Goal: Task Accomplishment & Management: Manage account settings

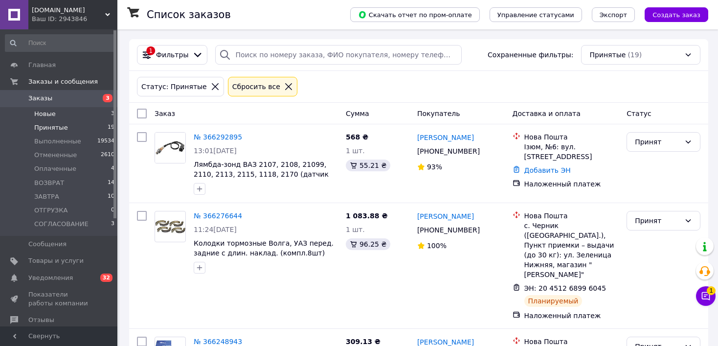
click at [78, 112] on li "Новые 3" at bounding box center [60, 114] width 120 height 14
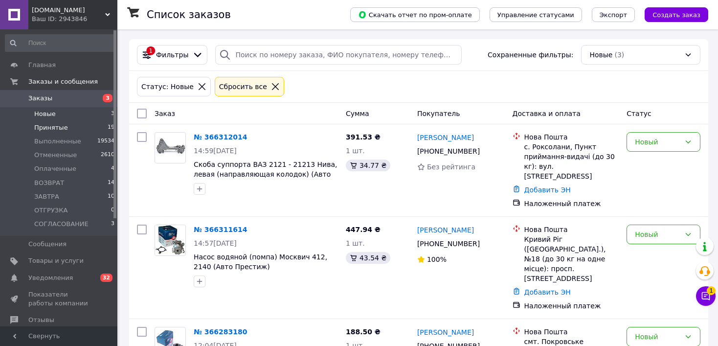
click at [100, 126] on li "Принятые 19" at bounding box center [60, 128] width 120 height 14
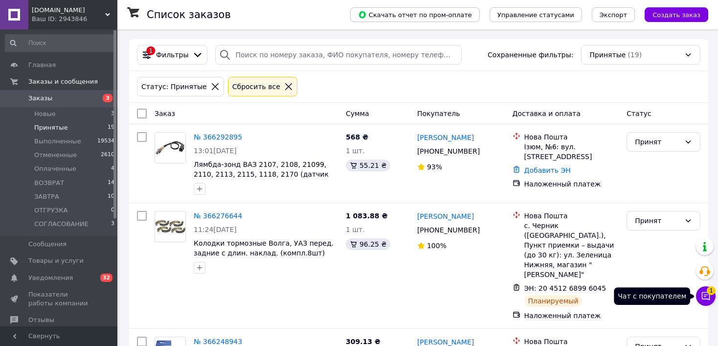
click at [710, 298] on icon at bounding box center [705, 296] width 10 height 10
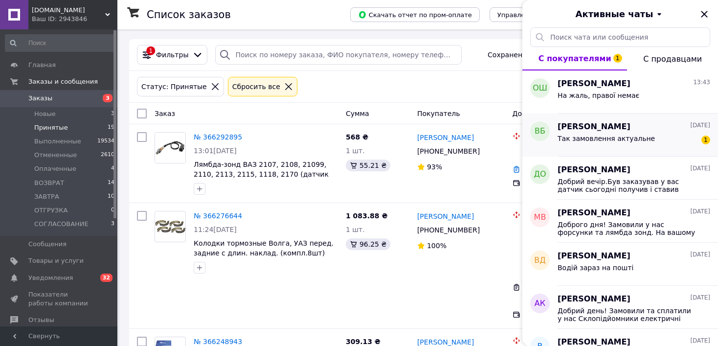
click at [662, 144] on div "Так замовлення актуальне 1" at bounding box center [633, 140] width 152 height 16
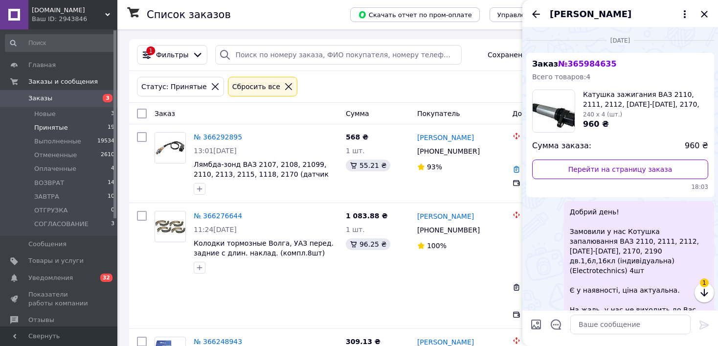
scroll to position [131, 0]
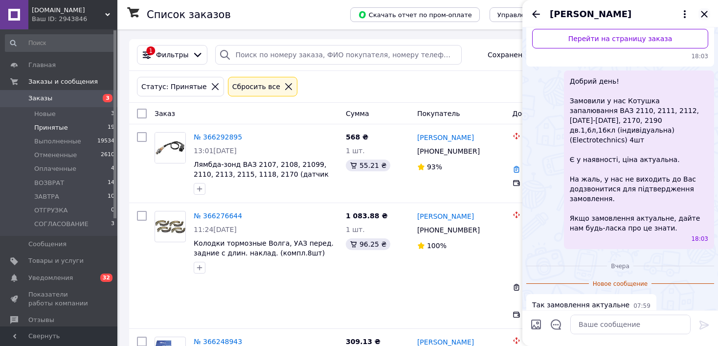
click at [705, 15] on icon "Закрыть" at bounding box center [704, 14] width 12 height 12
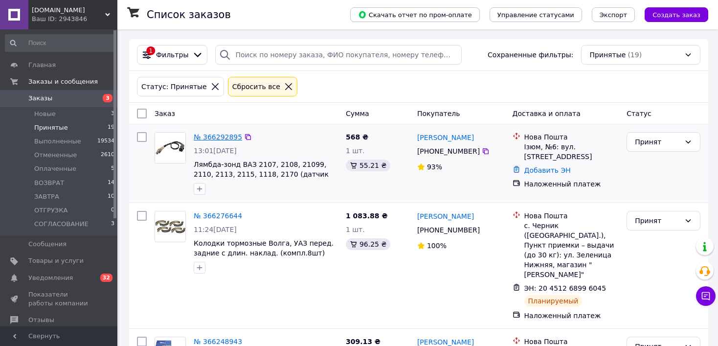
click at [216, 135] on link "№ 366292895" at bounding box center [218, 137] width 48 height 8
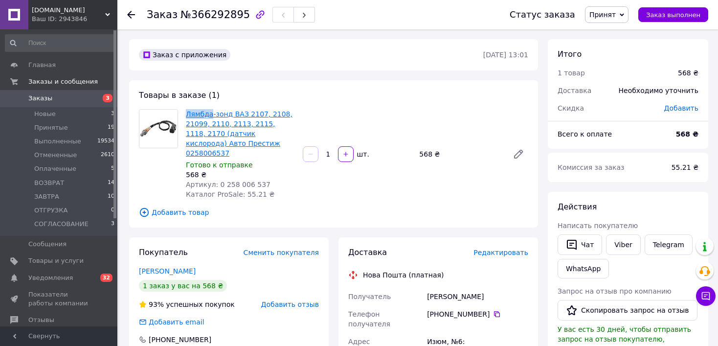
drag, startPoint x: 183, startPoint y: 116, endPoint x: 209, endPoint y: 118, distance: 25.5
click at [209, 118] on div "Лямбда-зонд ВАЗ 2107, 2108, 21099, 2110, 2113, 2115, 1118, 2170 (датчик кислоро…" at bounding box center [240, 154] width 117 height 94
copy link "Лямбда"
click at [493, 310] on icon at bounding box center [497, 314] width 8 height 8
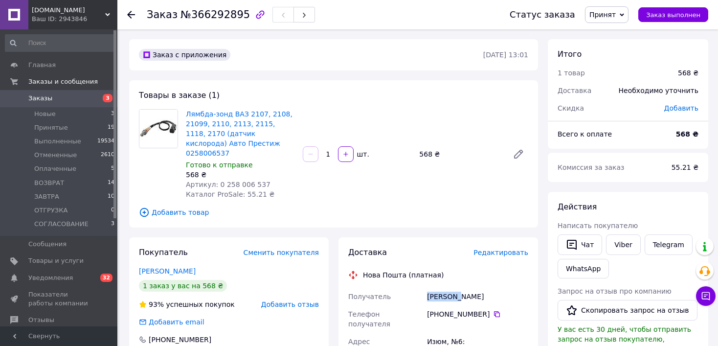
drag, startPoint x: 430, startPoint y: 289, endPoint x: 457, endPoint y: 289, distance: 27.4
copy div "Получатель [PERSON_NAME]"
click at [464, 288] on div "[PERSON_NAME]" at bounding box center [477, 296] width 105 height 18
click at [463, 288] on div "[PERSON_NAME]" at bounding box center [477, 296] width 105 height 18
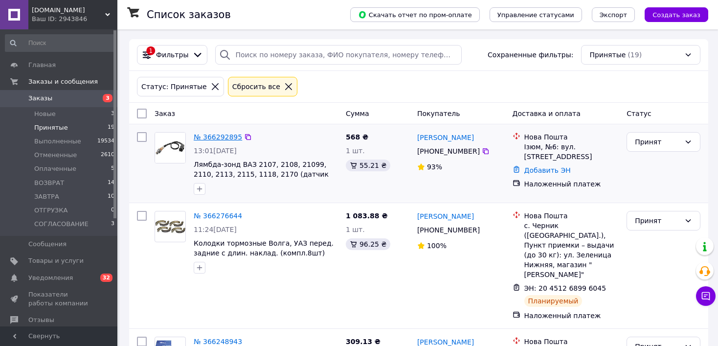
click at [219, 140] on link "№ 366292895" at bounding box center [218, 137] width 48 height 8
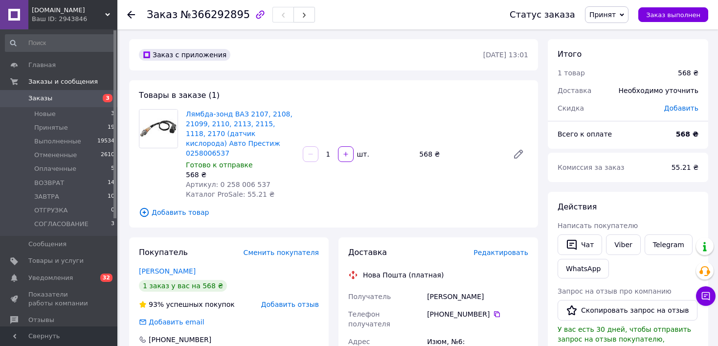
click at [467, 287] on div "[PERSON_NAME]" at bounding box center [477, 296] width 105 height 18
copy div "[PERSON_NAME]"
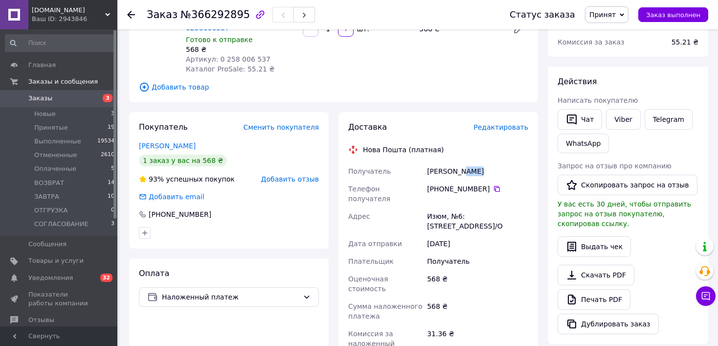
scroll to position [147, 0]
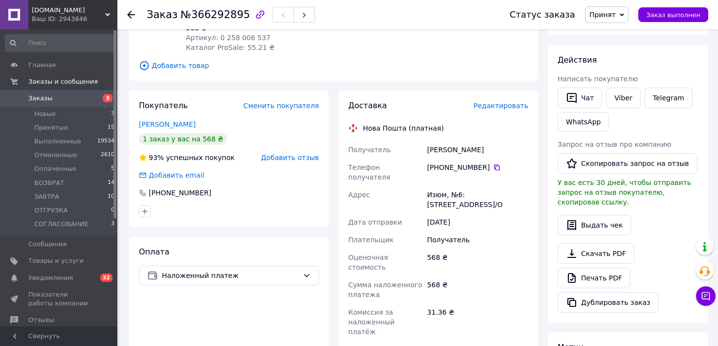
click at [434, 186] on div "Изюм, №6: [STREET_ADDRESS]/О" at bounding box center [477, 199] width 105 height 27
copy div "Изюм"
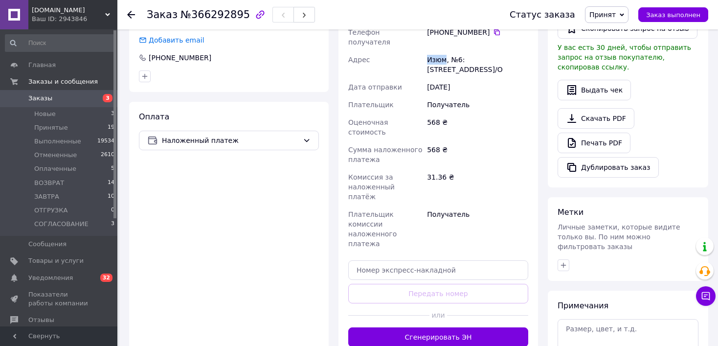
scroll to position [293, 0]
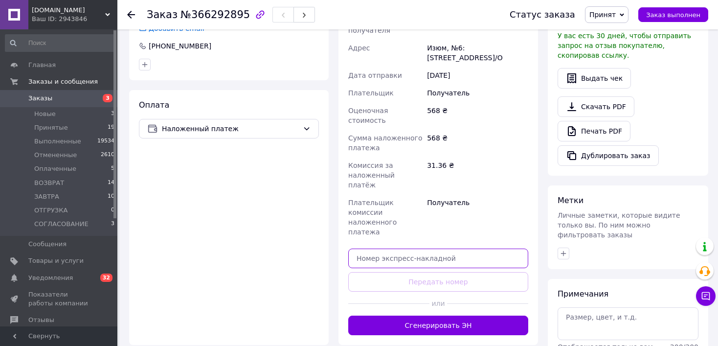
paste input "20451269138122"
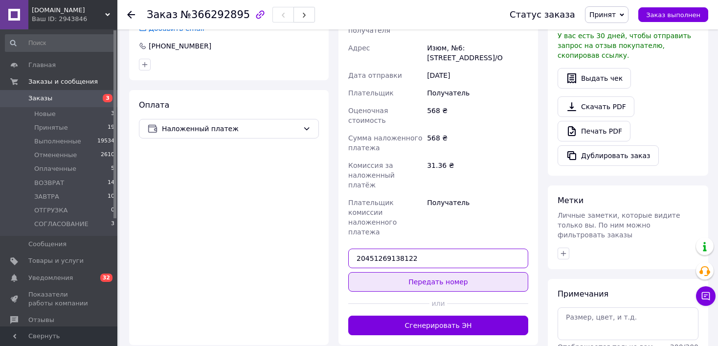
type input "20451269138122"
click at [438, 272] on button "Передать номер" at bounding box center [438, 282] width 180 height 20
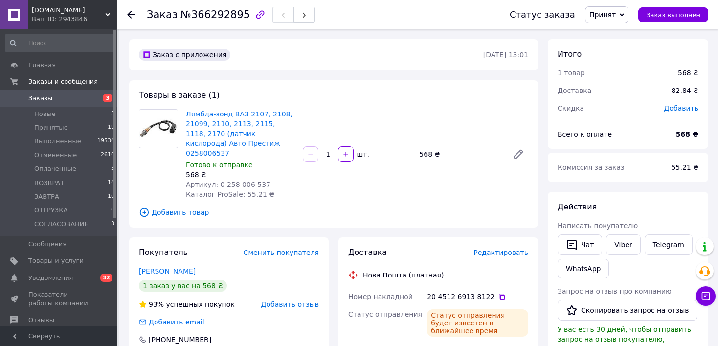
scroll to position [0, 0]
click at [89, 130] on li "Принятые 19" at bounding box center [60, 128] width 120 height 14
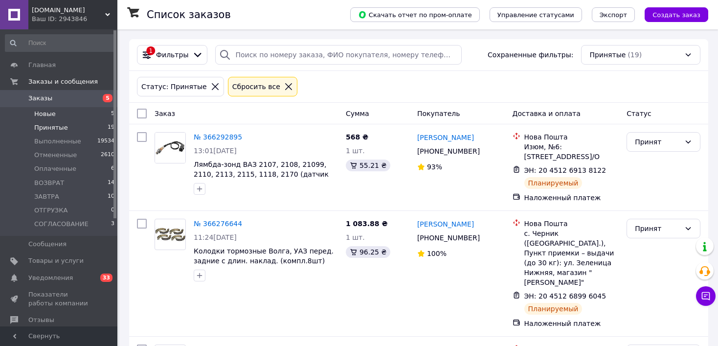
click at [89, 113] on li "Новые 5" at bounding box center [60, 114] width 120 height 14
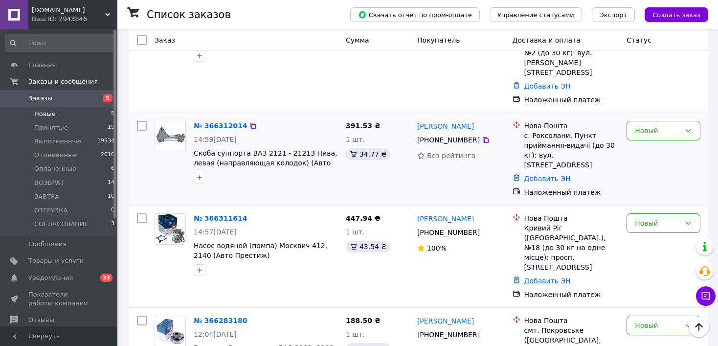
scroll to position [226, 0]
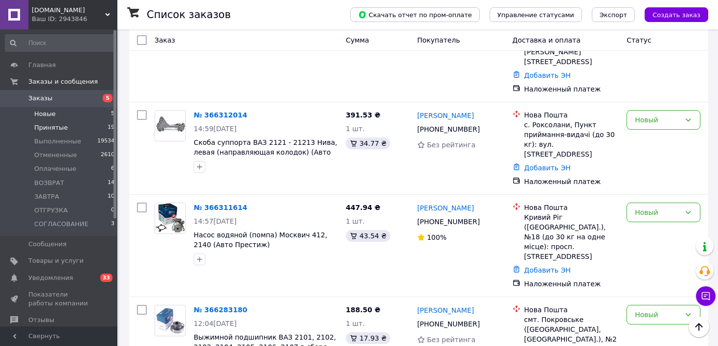
click at [80, 130] on li "Принятые 19" at bounding box center [60, 128] width 120 height 14
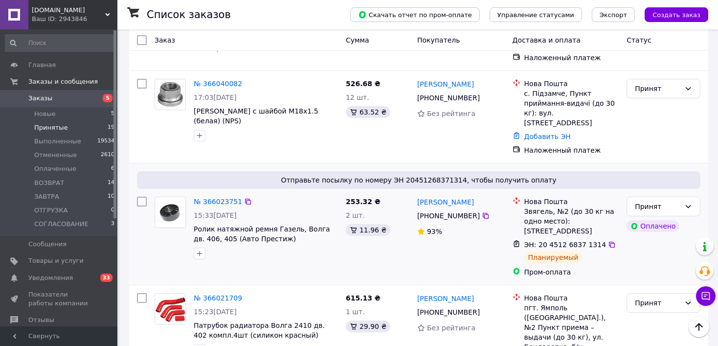
scroll to position [1654, 0]
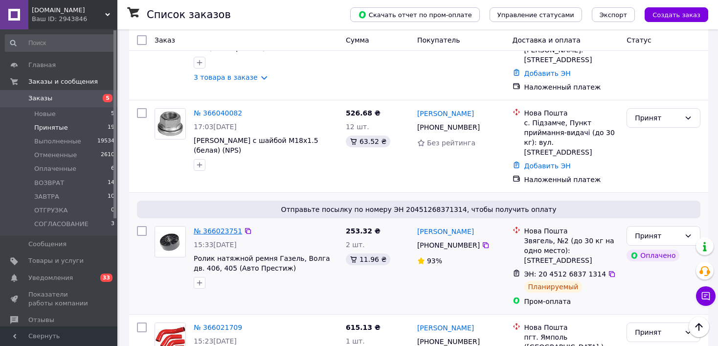
click at [220, 227] on link "№ 366023751" at bounding box center [218, 231] width 48 height 8
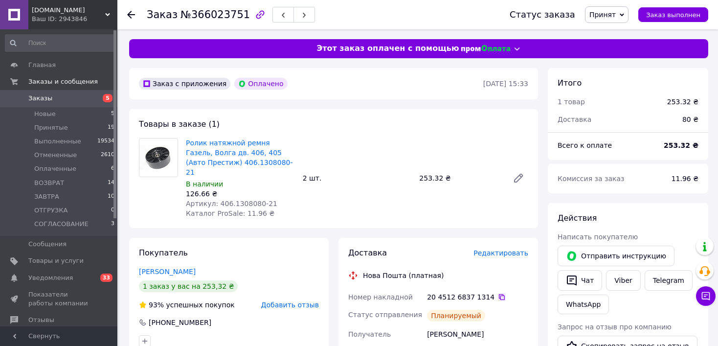
click at [498, 293] on icon at bounding box center [502, 297] width 8 height 8
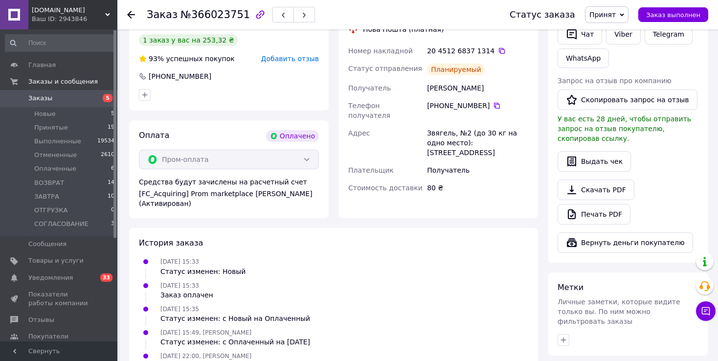
scroll to position [124, 0]
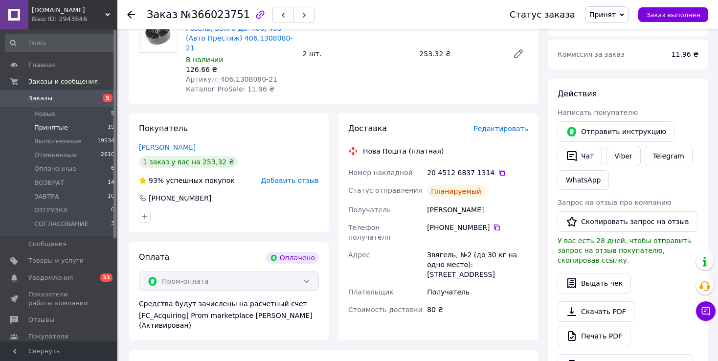
click at [76, 129] on li "Принятые 19" at bounding box center [60, 128] width 120 height 14
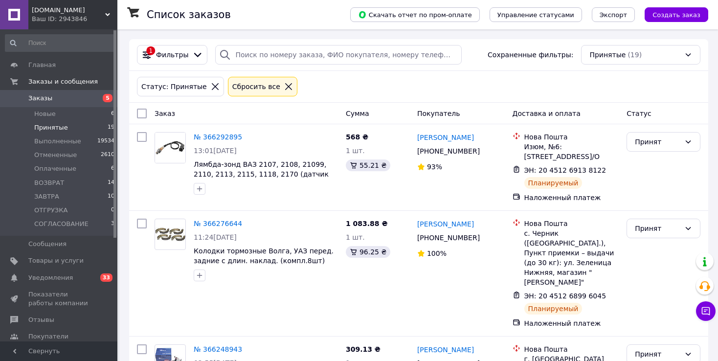
click at [70, 127] on li "Принятые 19" at bounding box center [60, 128] width 120 height 14
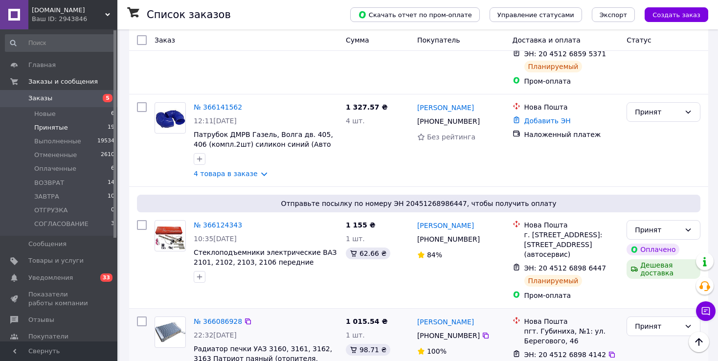
scroll to position [1026, 0]
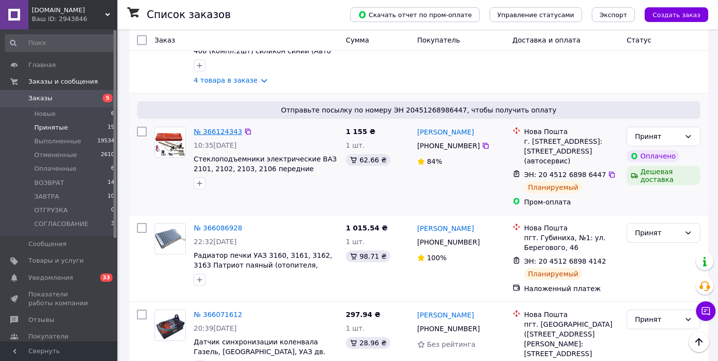
click at [213, 128] on link "№ 366124343" at bounding box center [218, 132] width 48 height 8
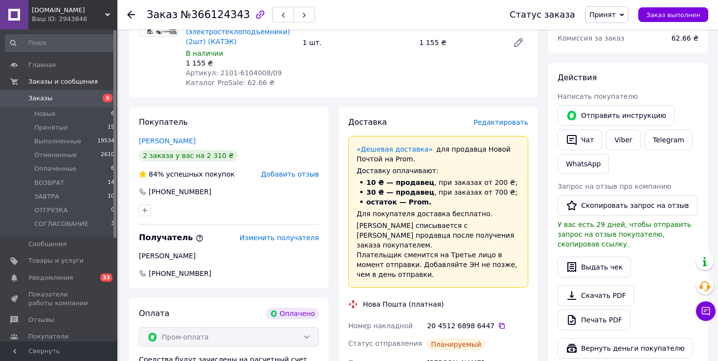
scroll to position [147, 0]
